Goal: Task Accomplishment & Management: Manage account settings

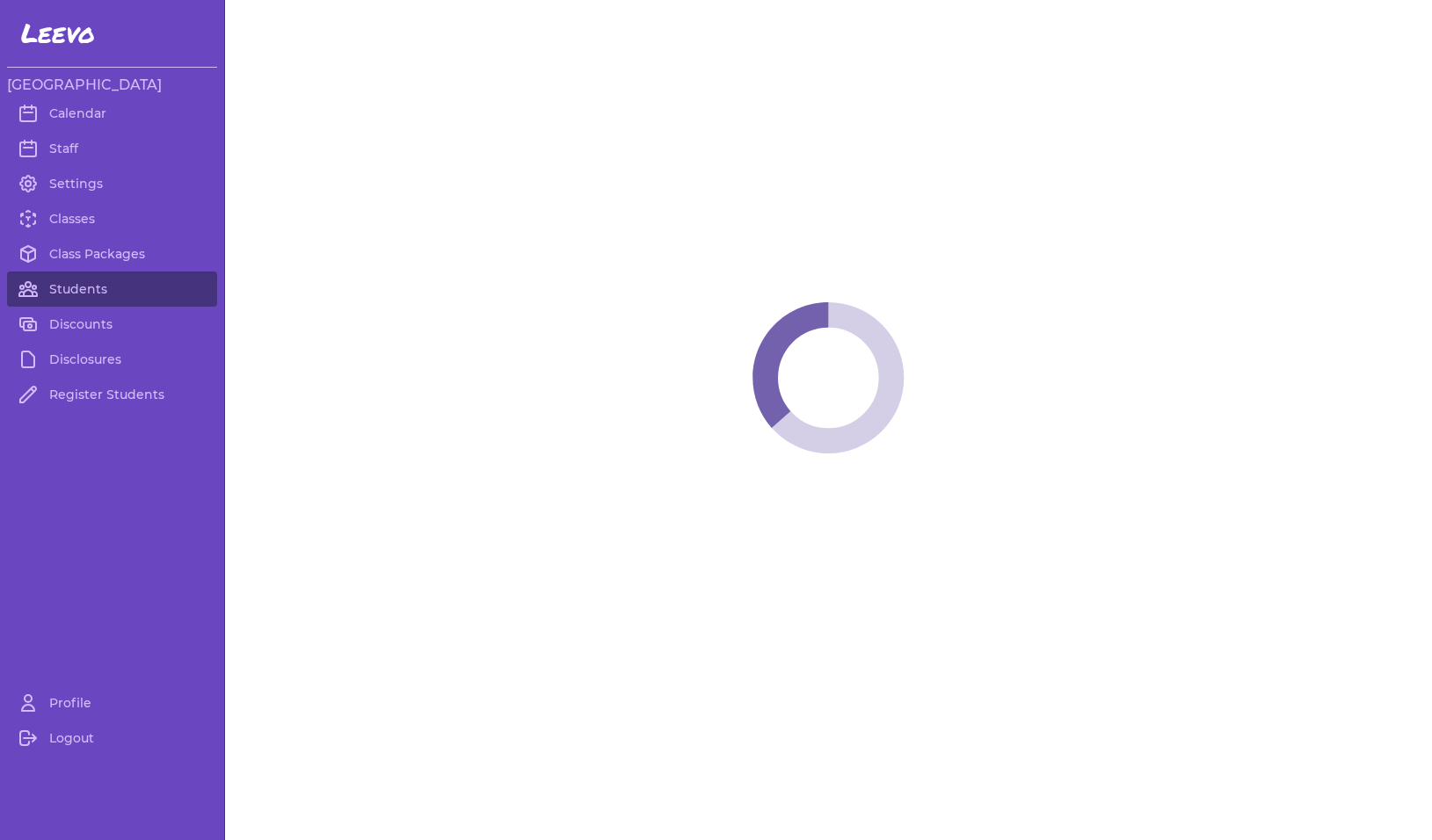
select select "MT"
select select "1"
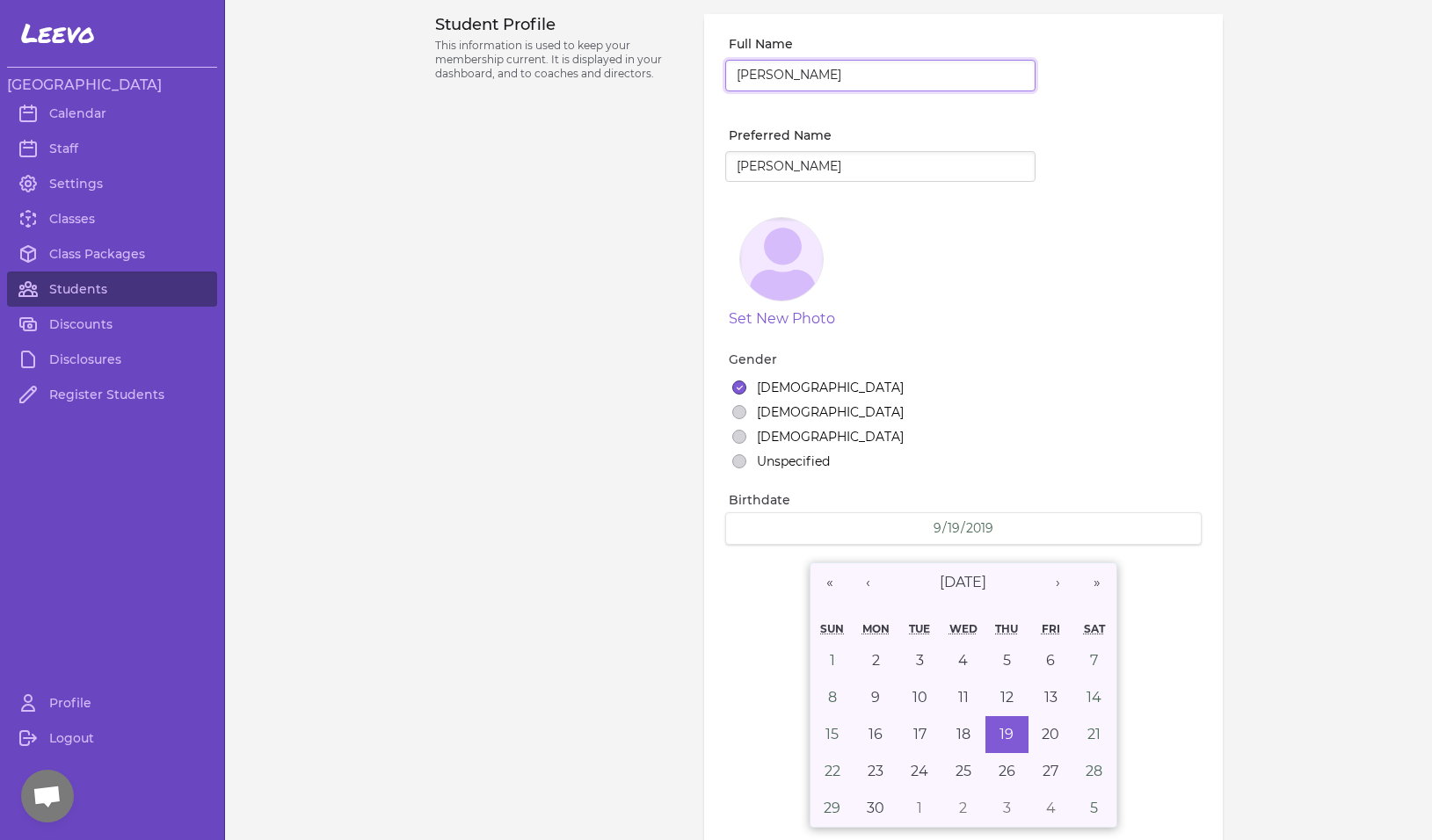
scroll to position [1204, 0]
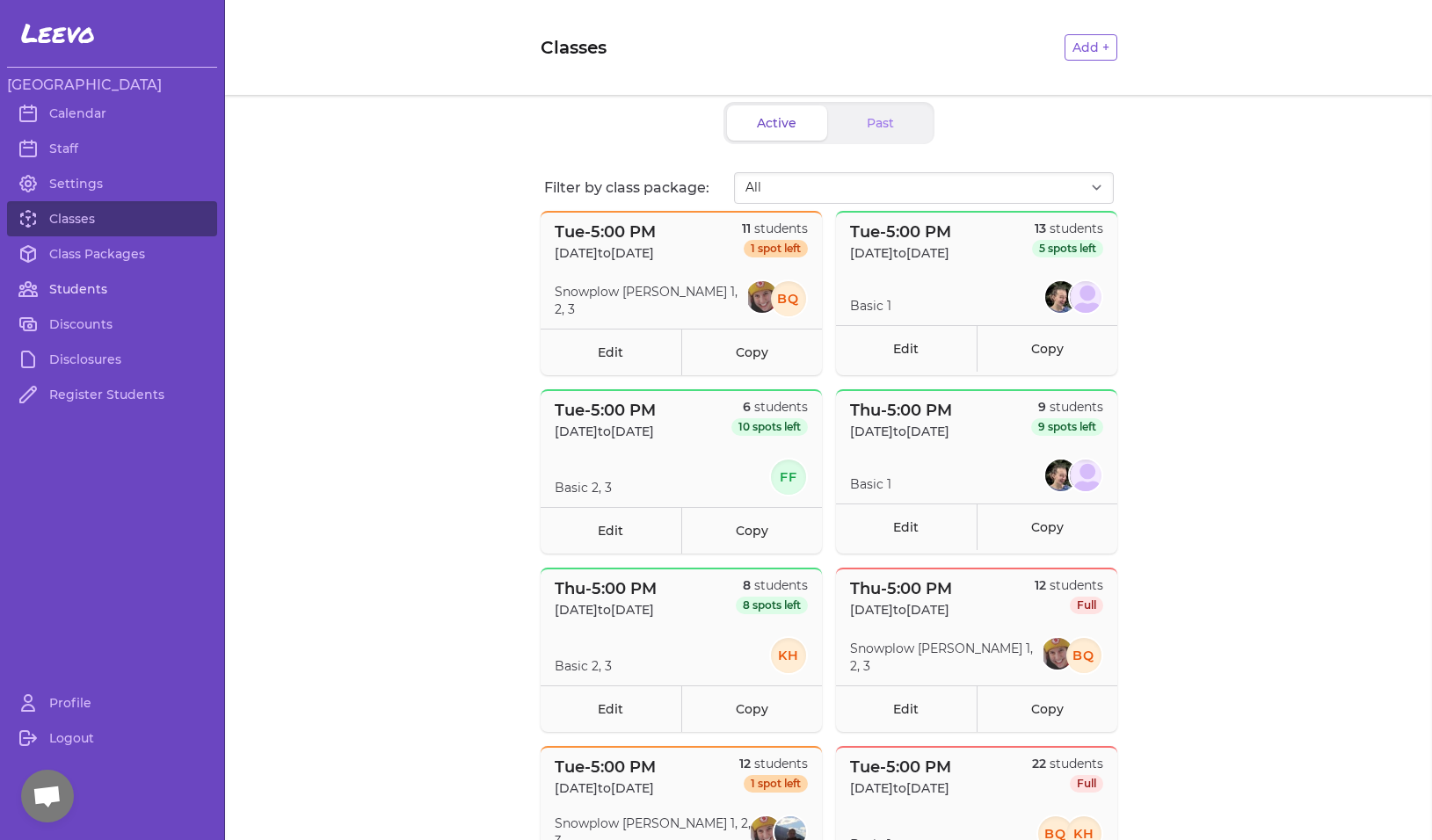
click at [68, 289] on link "Students" at bounding box center [112, 289] width 210 height 35
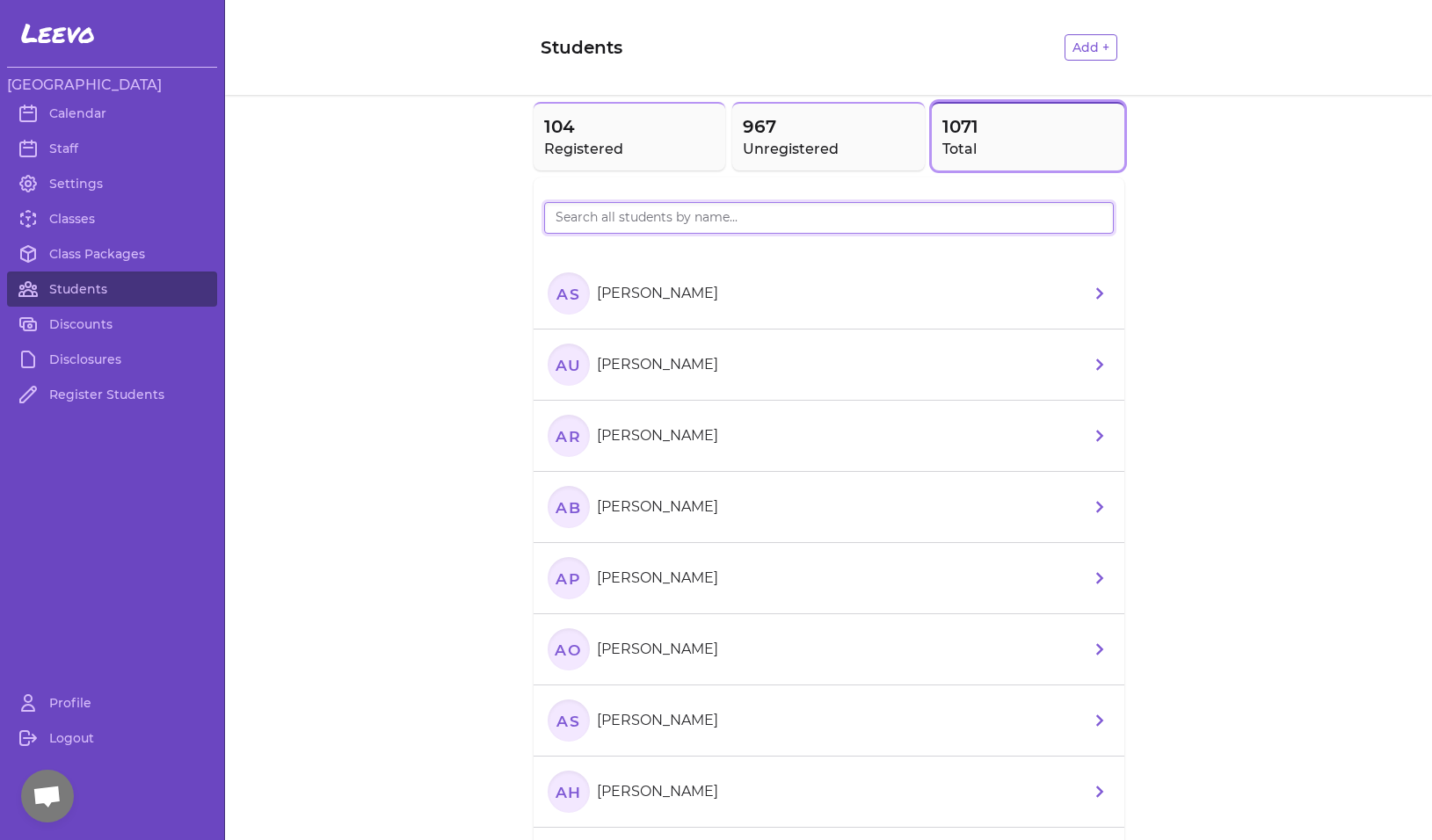
click at [615, 225] on input "search" at bounding box center [829, 218] width 569 height 31
type input "harmony burro"
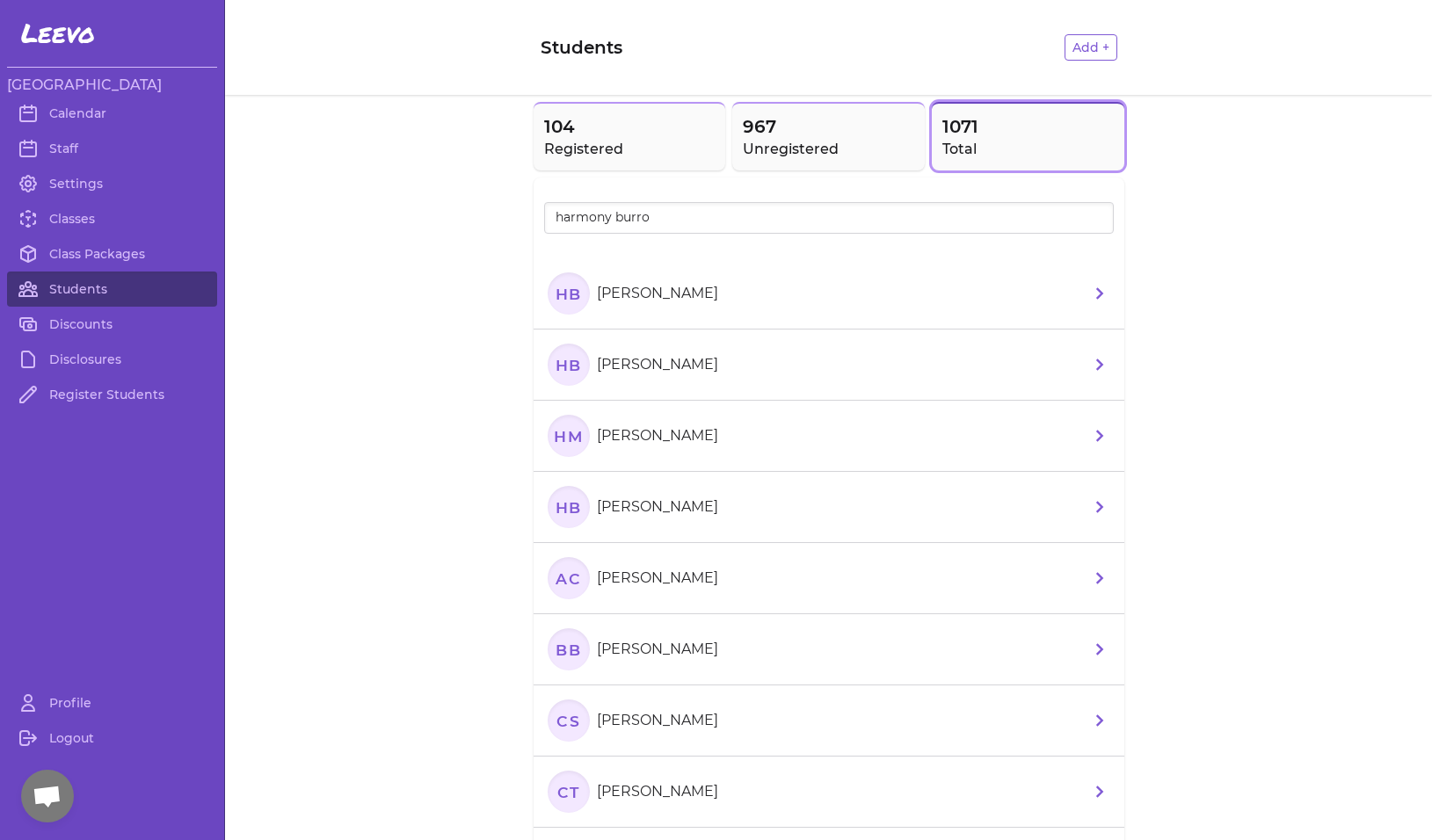
click at [560, 295] on text "HB" at bounding box center [568, 293] width 27 height 18
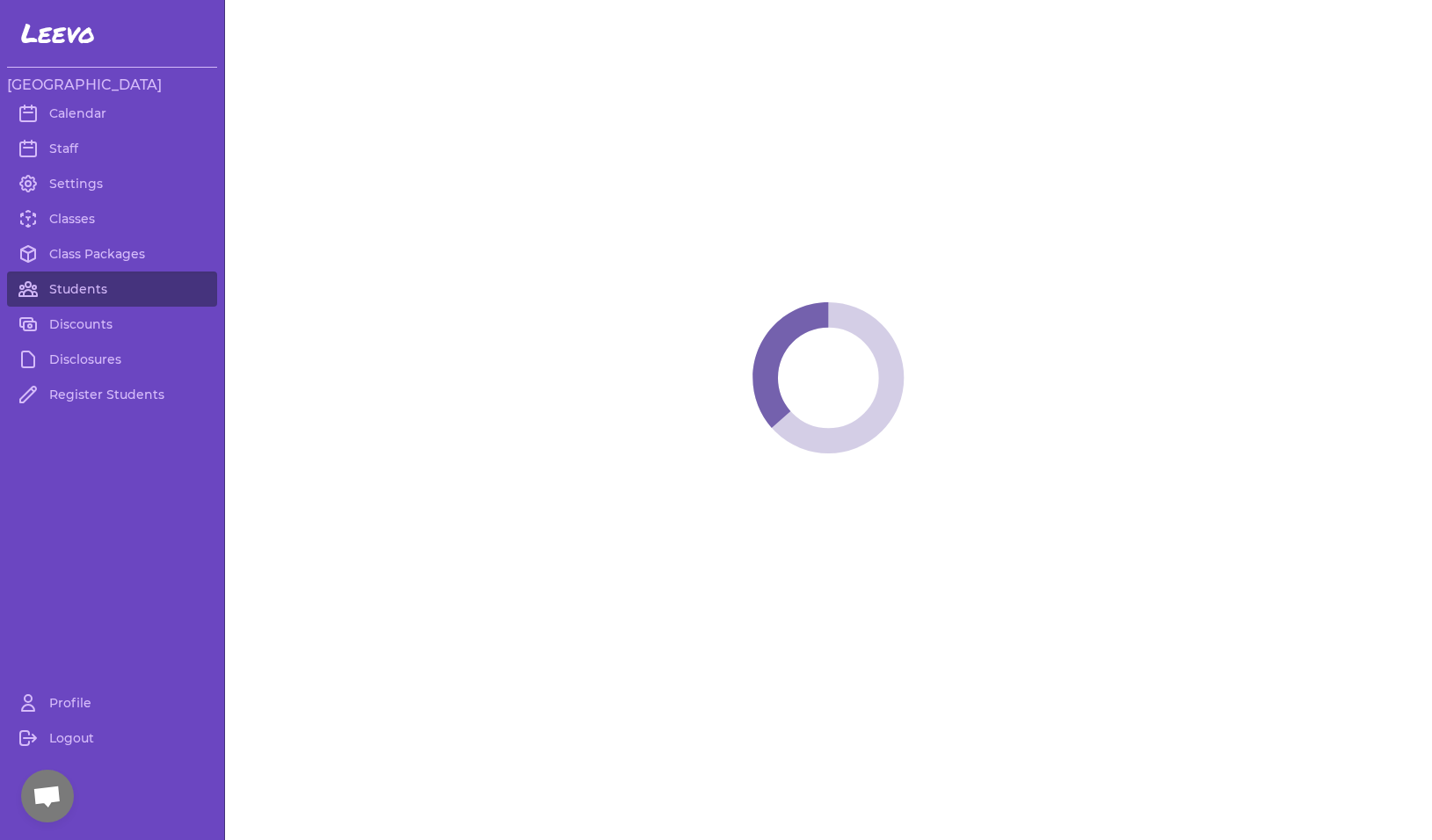
select select "MT"
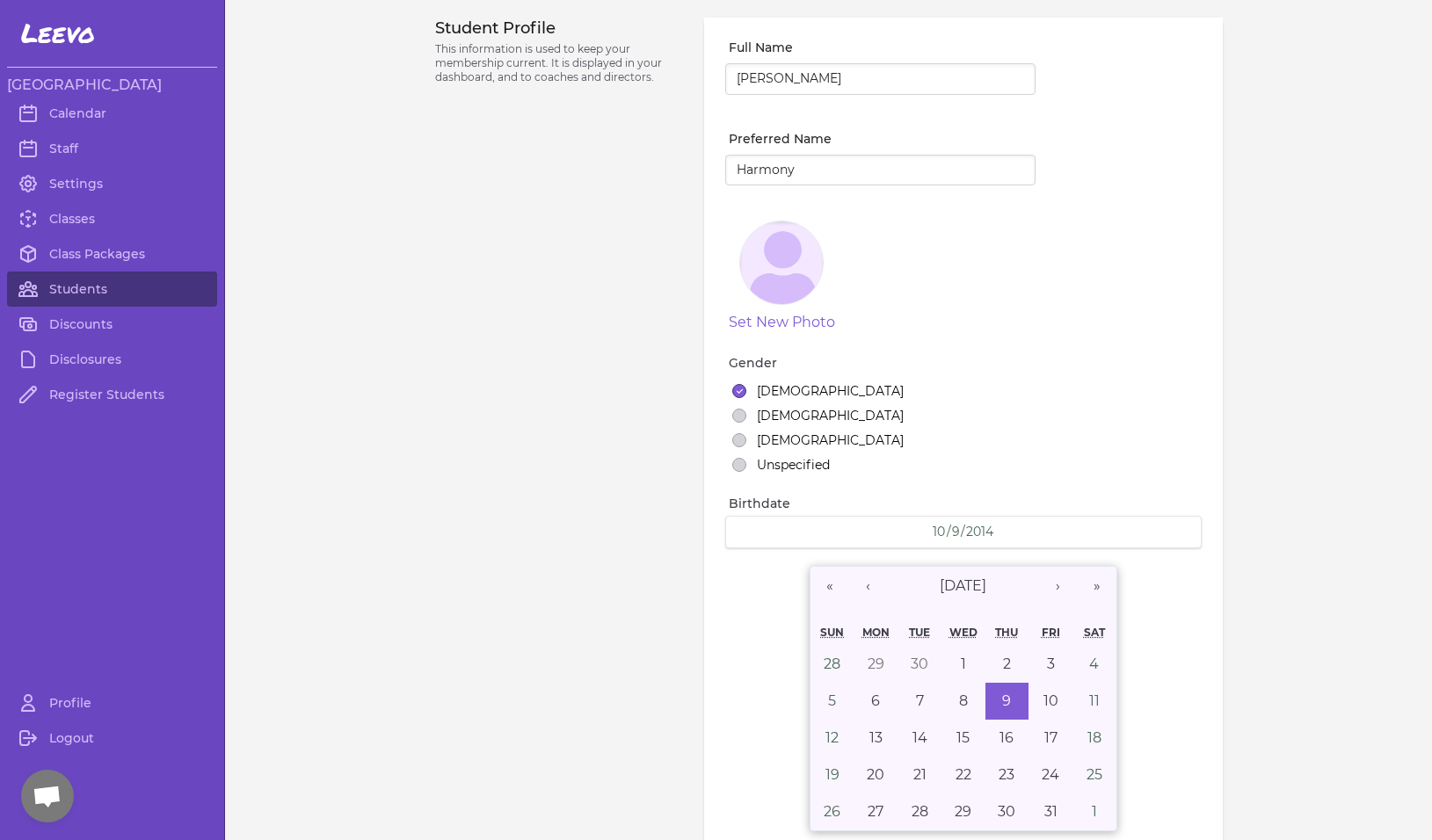
select select "1"
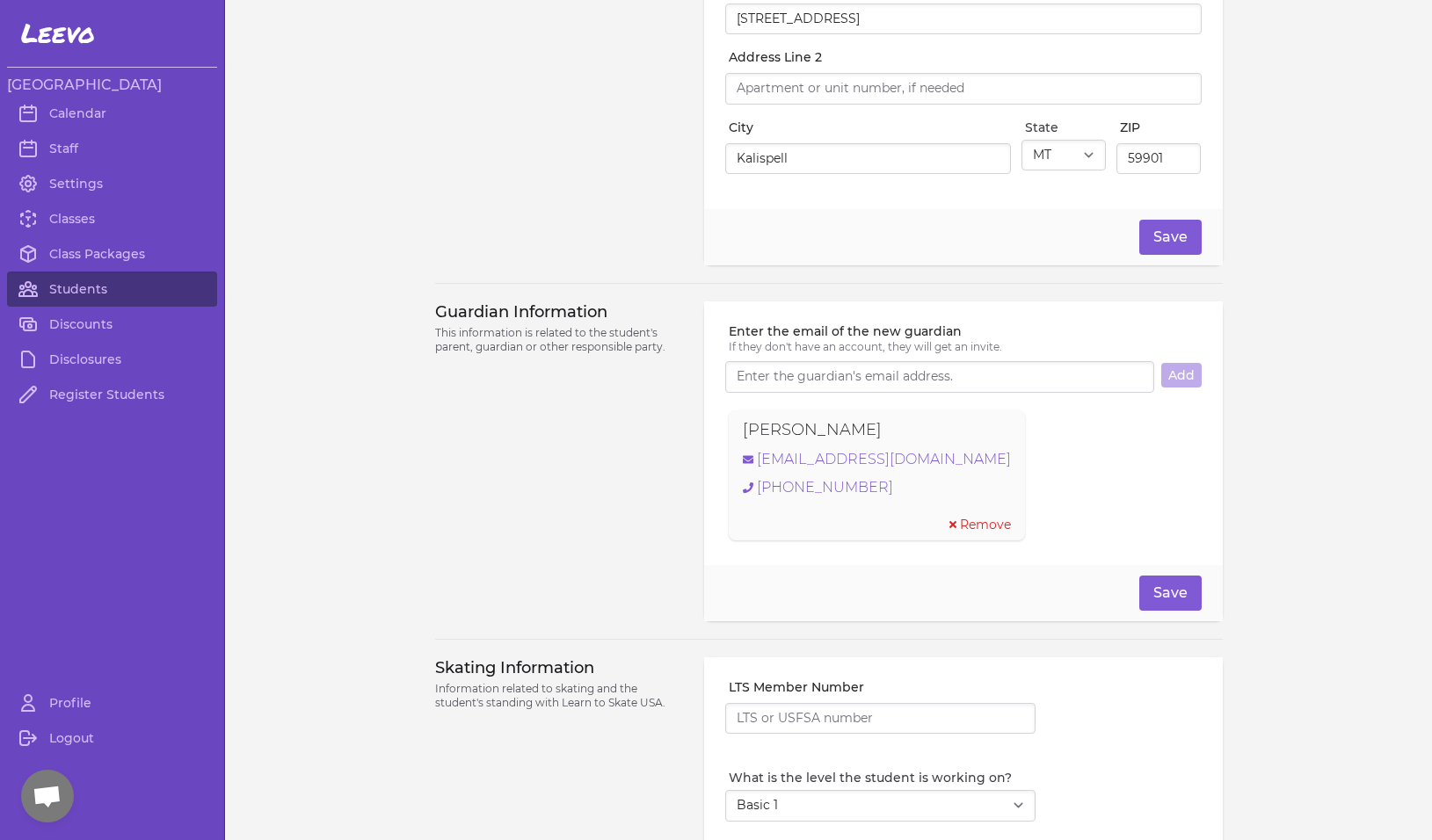
scroll to position [957, 0]
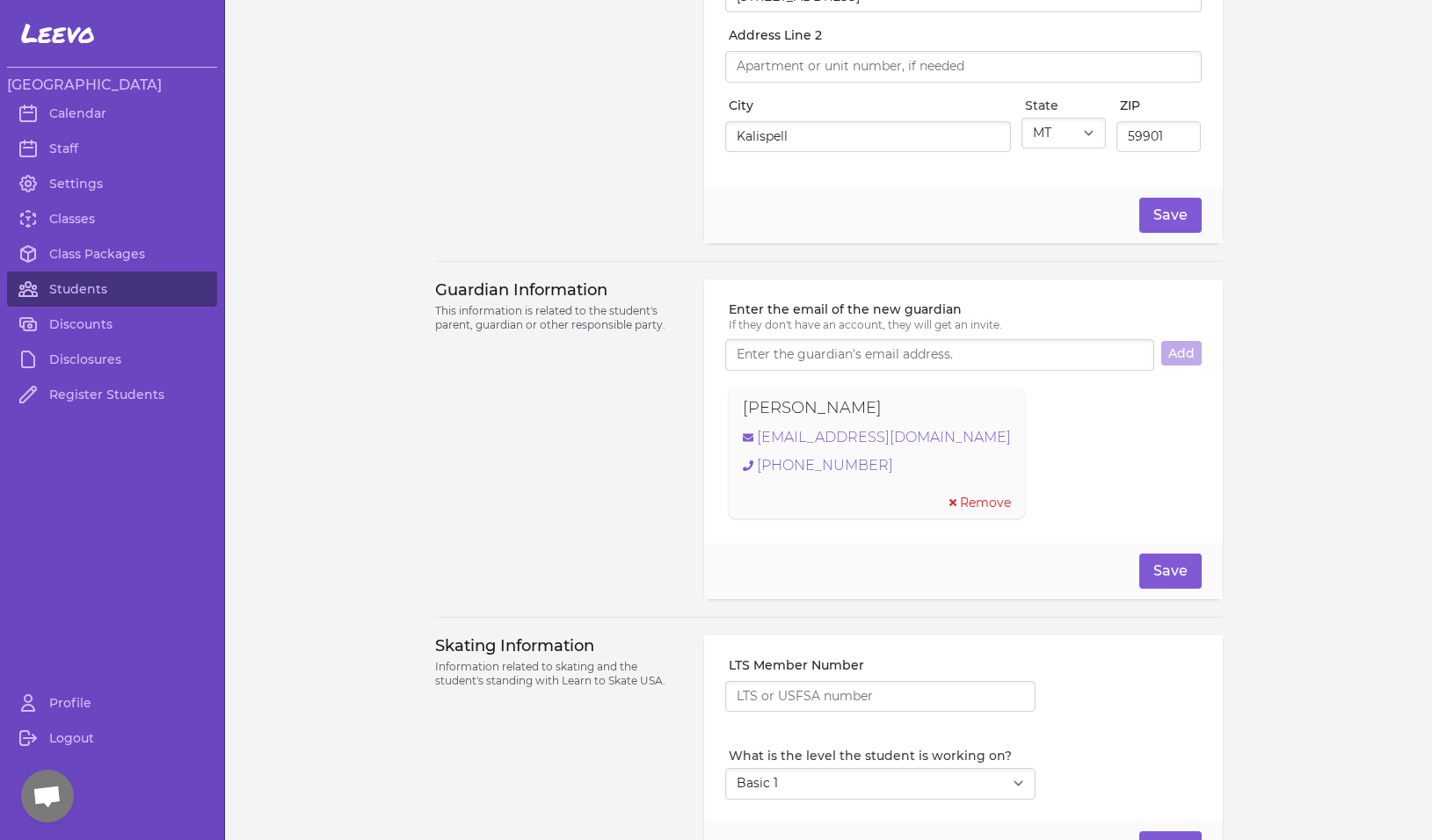
click at [874, 412] on div "Chandra Burrows" at bounding box center [877, 408] width 268 height 25
drag, startPoint x: 874, startPoint y: 418, endPoint x: 711, endPoint y: 406, distance: 163.4
click at [711, 406] on div "Enter the email of the new guardian If they don't have an account, they will ge…" at bounding box center [963, 410] width 518 height 263
copy p "Chandra Burrows"
click at [865, 448] on link "chandra.peterson2@gmail.com" at bounding box center [877, 437] width 268 height 21
